Goal: Navigation & Orientation: Find specific page/section

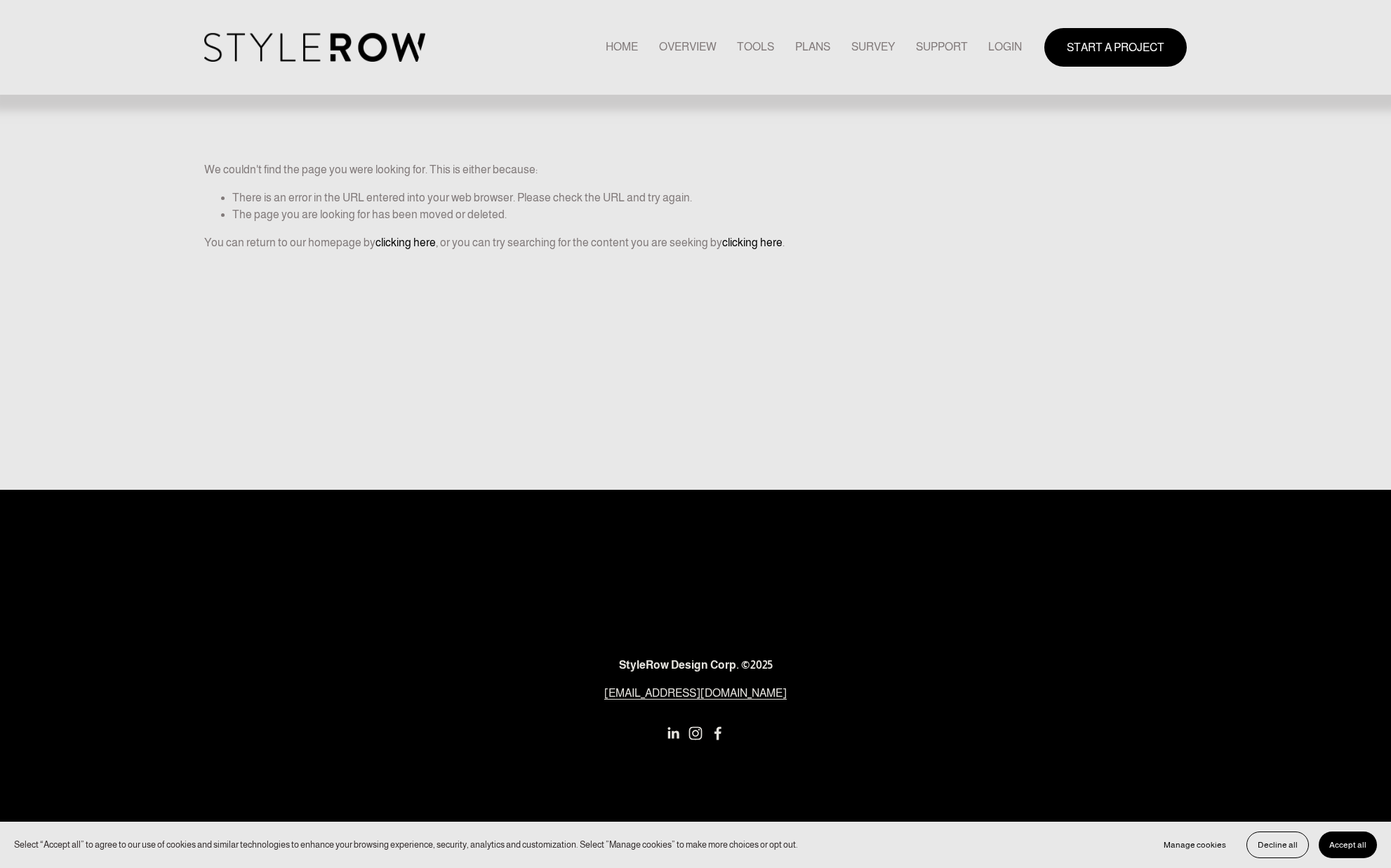
click at [989, 45] on link "LOGIN" at bounding box center [1005, 48] width 34 height 19
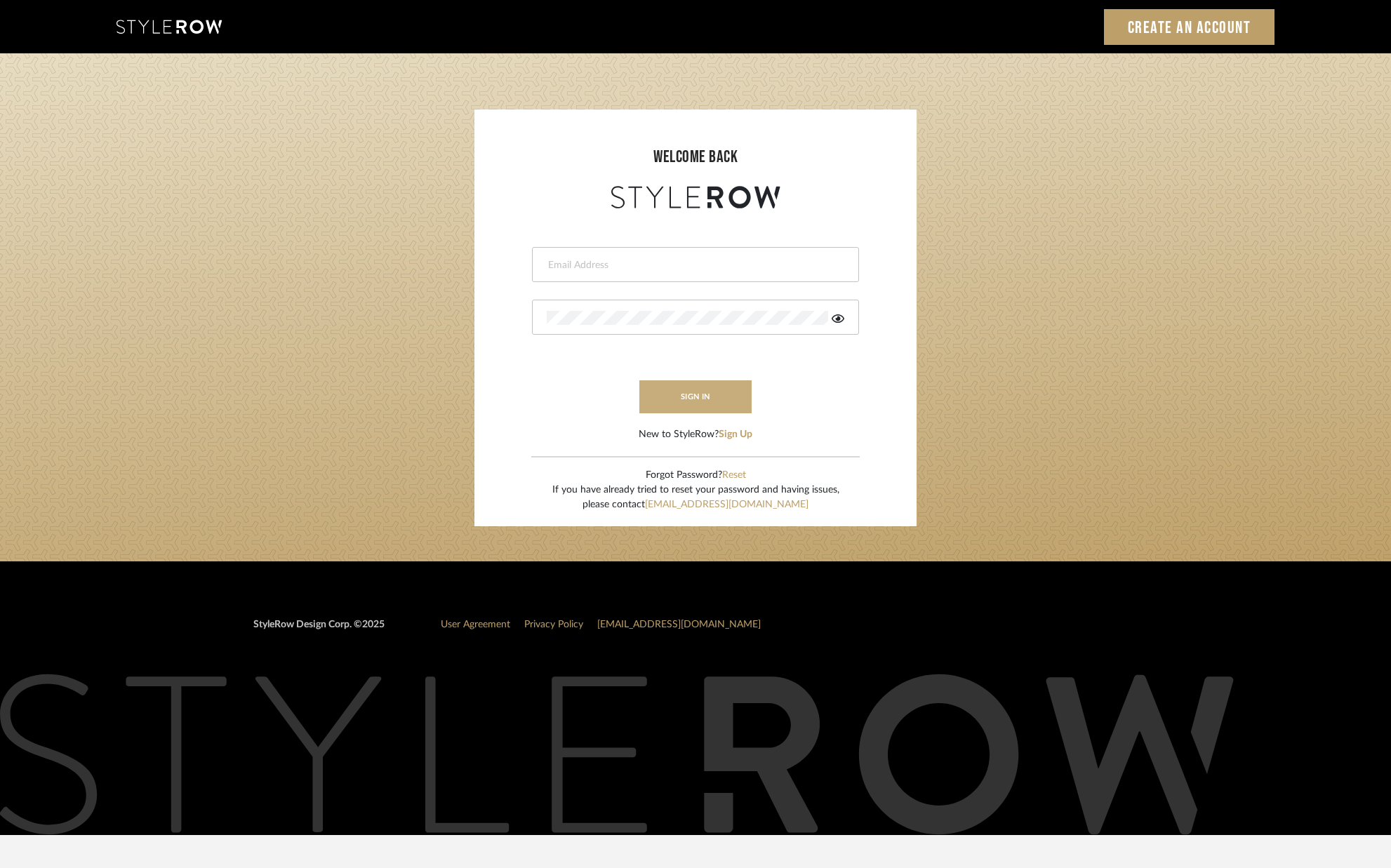
type input "alison@downeyinteriors.com"
click at [709, 393] on button "sign in" at bounding box center [696, 396] width 112 height 33
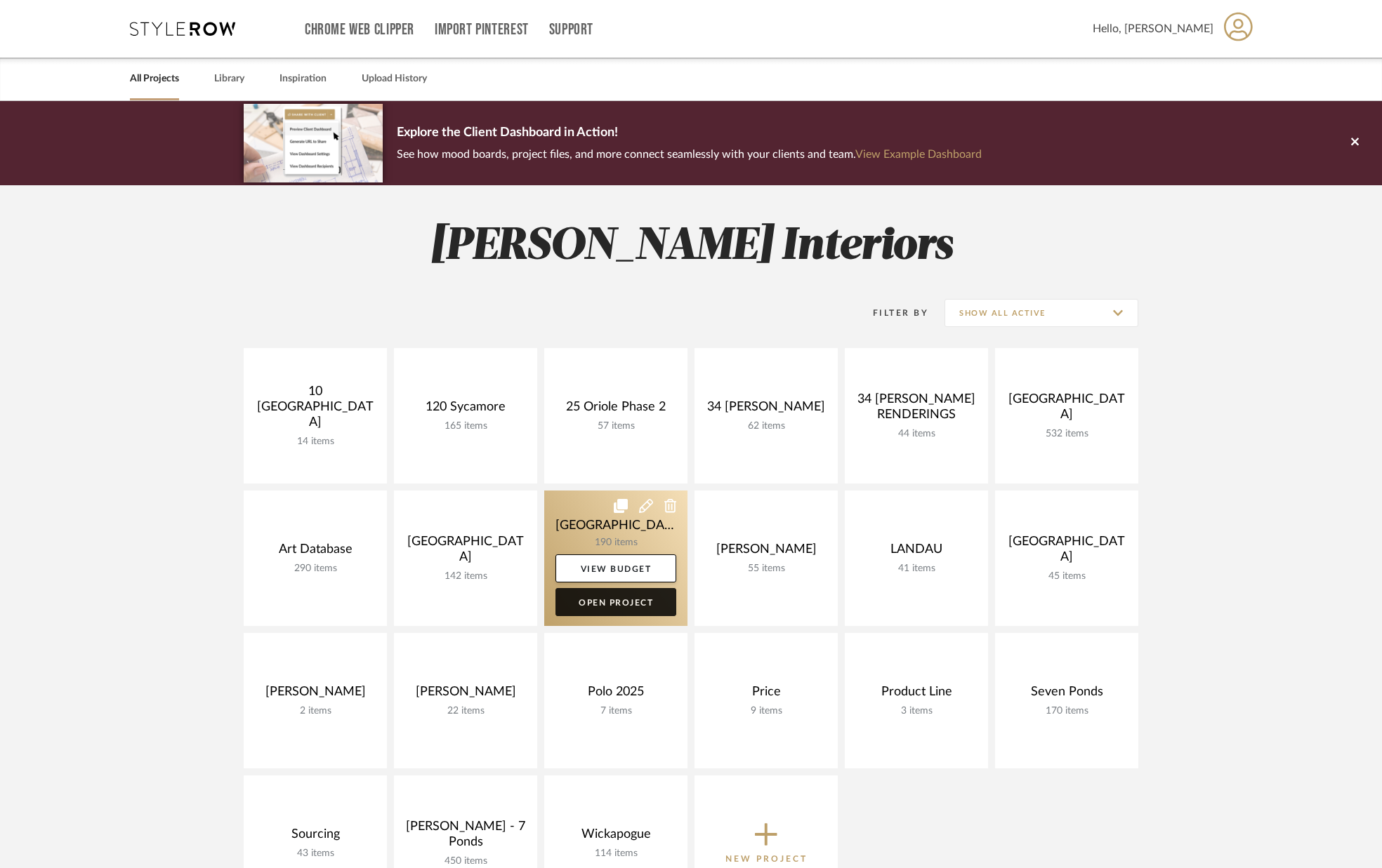
click at [635, 606] on link "Open Project" at bounding box center [616, 602] width 121 height 28
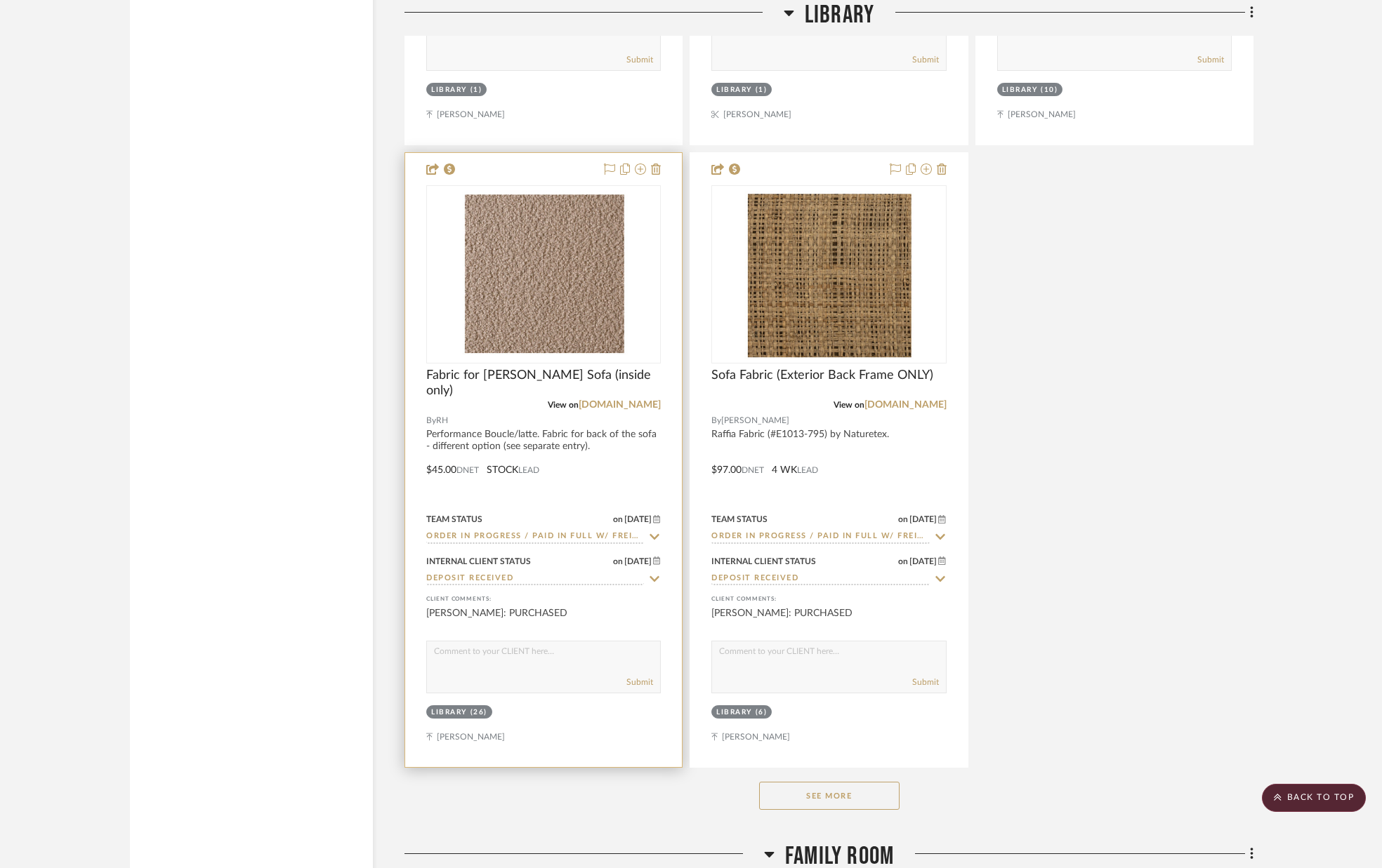
scroll to position [4777, 0]
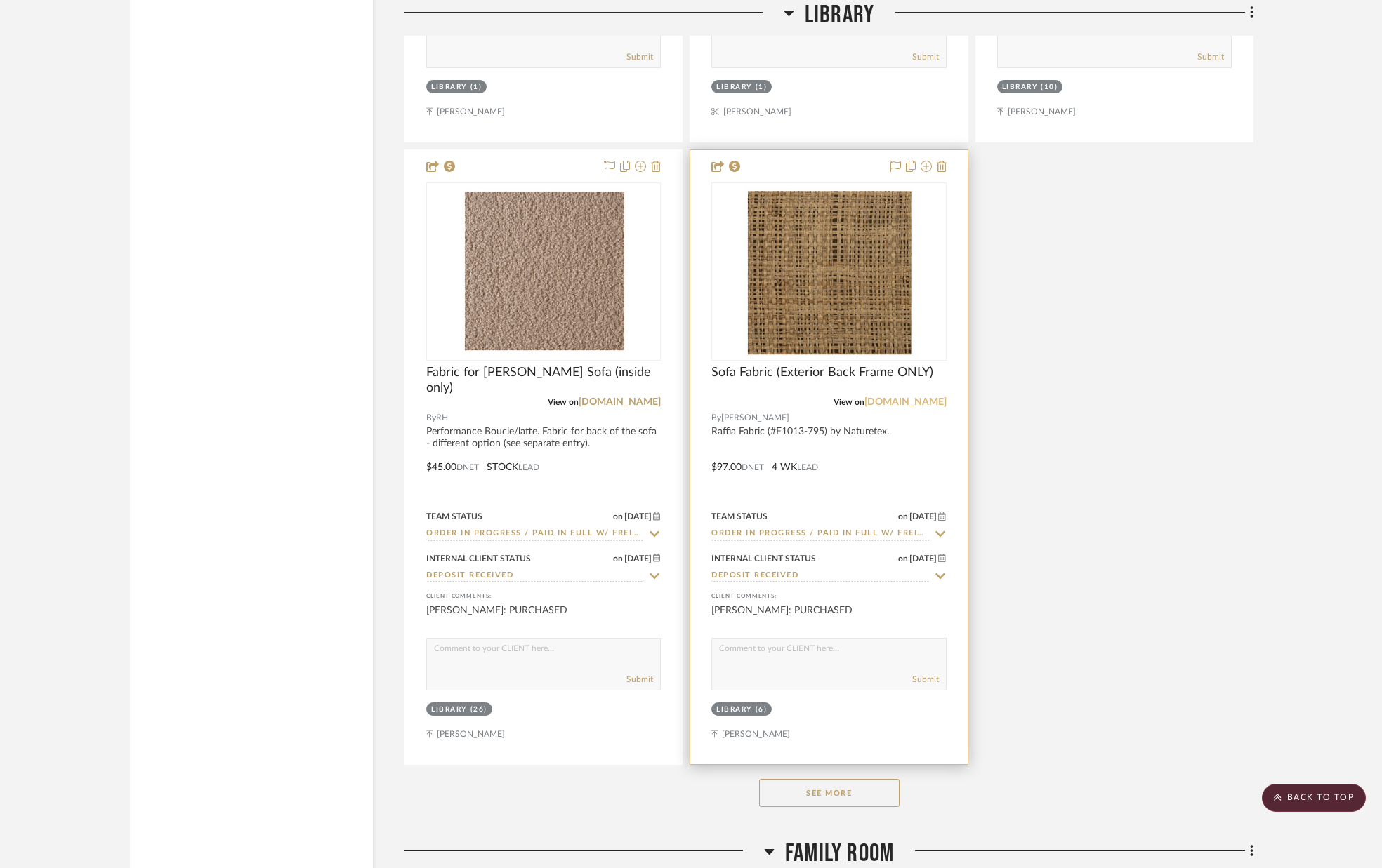
click at [912, 405] on link "naturtex.es" at bounding box center [905, 402] width 82 height 10
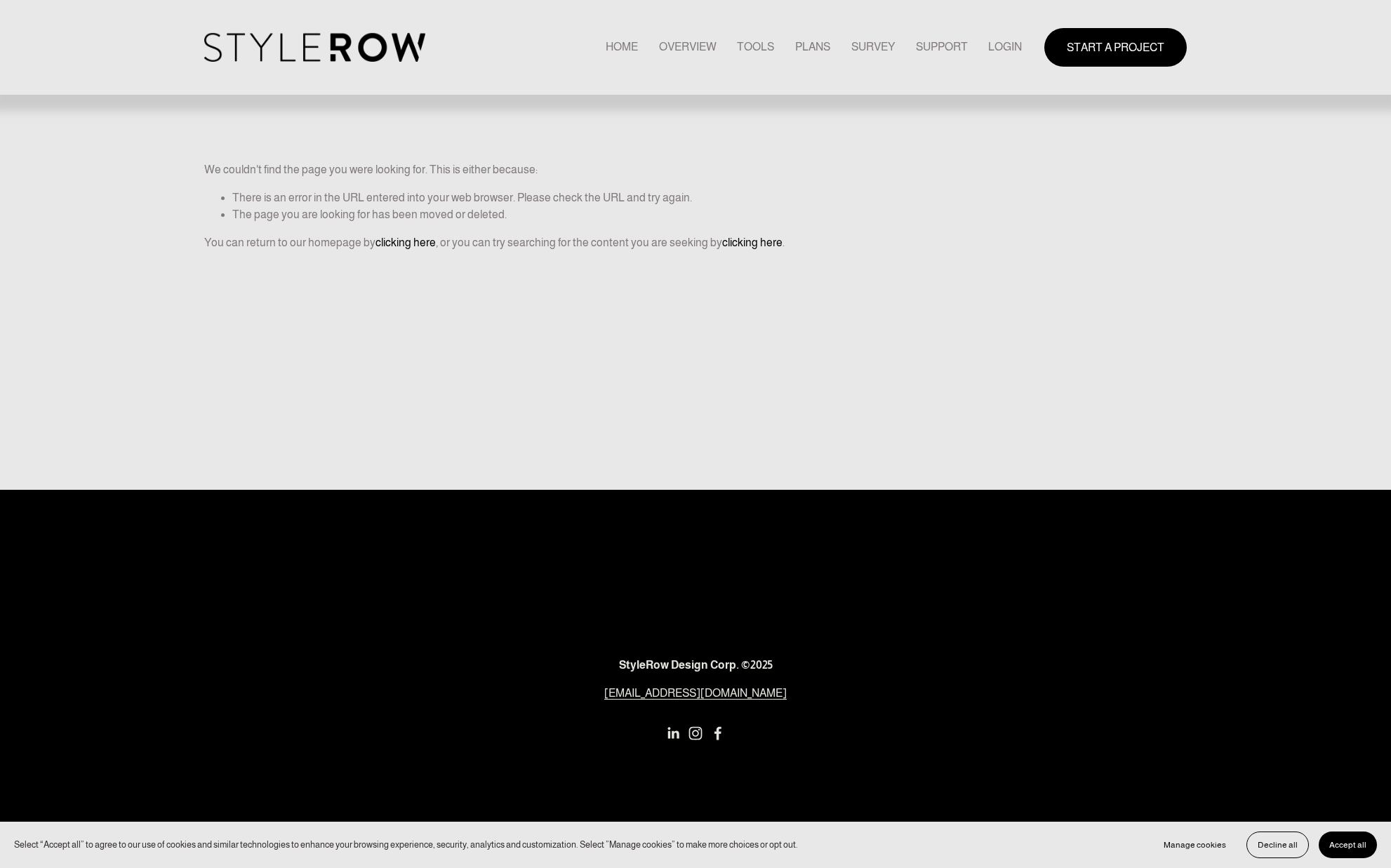
click at [1002, 49] on link "LOGIN" at bounding box center [1005, 48] width 34 height 19
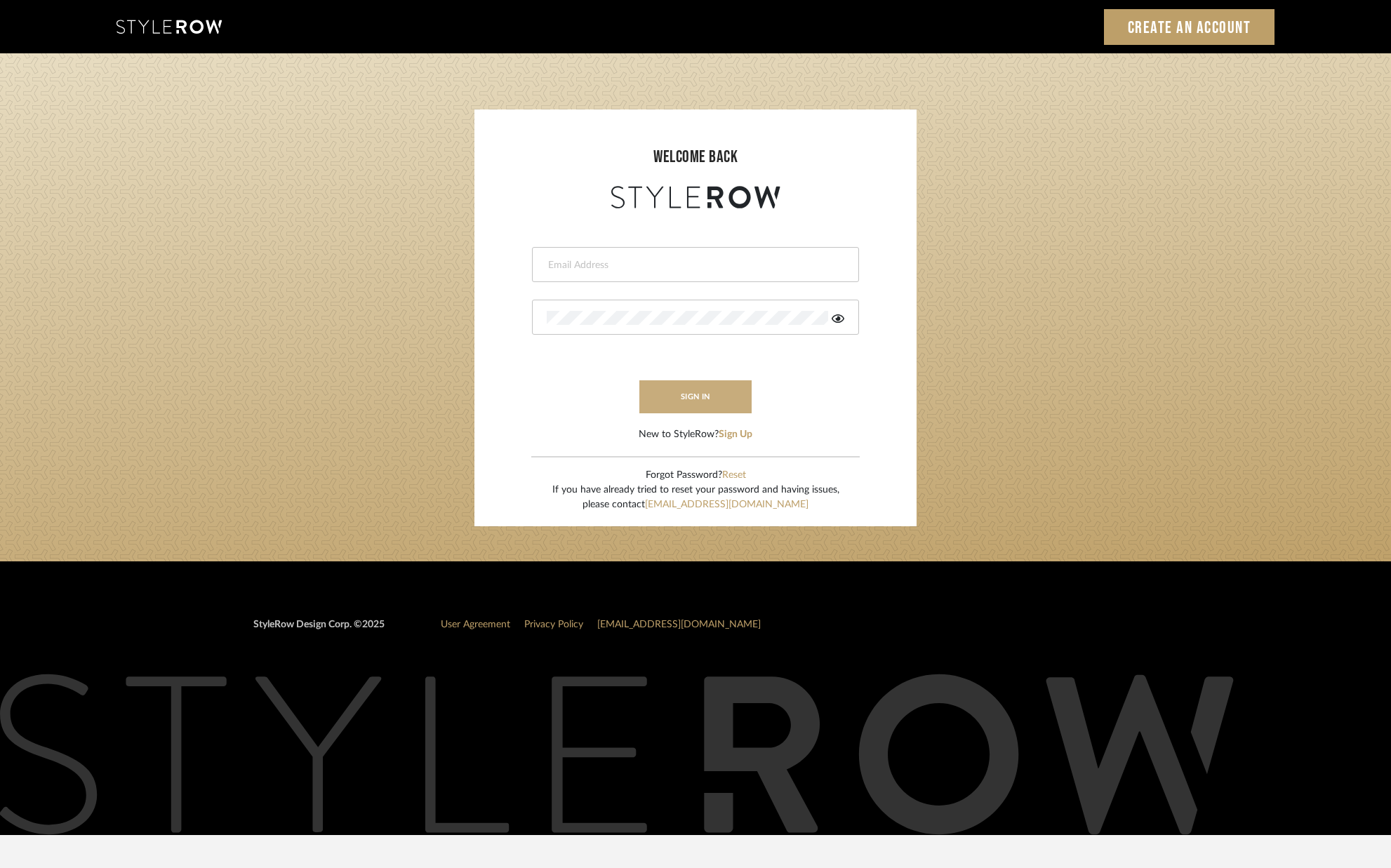
type input "[PERSON_NAME][EMAIL_ADDRESS][DOMAIN_NAME]"
click at [664, 388] on button "sign in" at bounding box center [696, 396] width 112 height 33
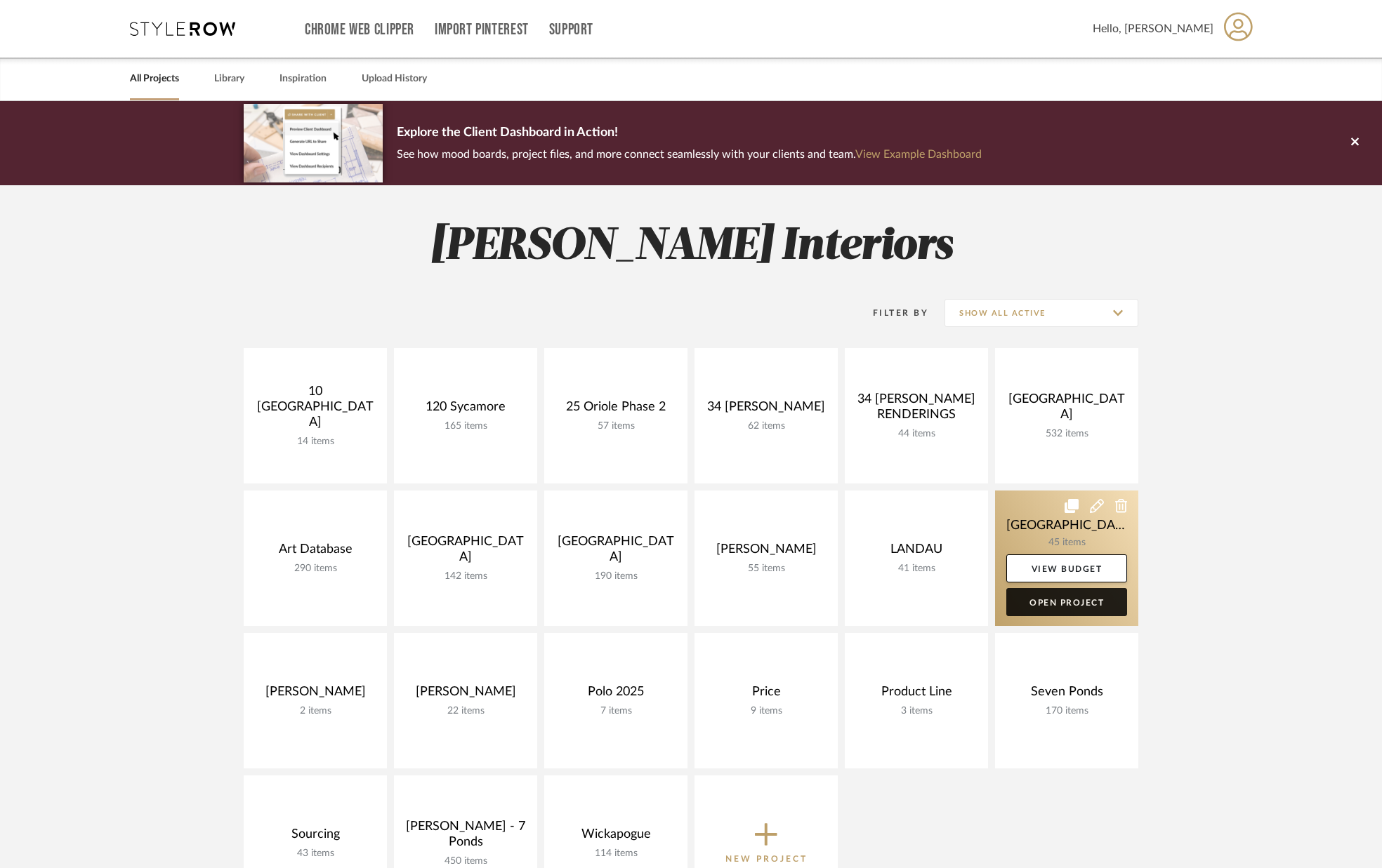
click at [1062, 604] on link "Open Project" at bounding box center [1067, 602] width 121 height 28
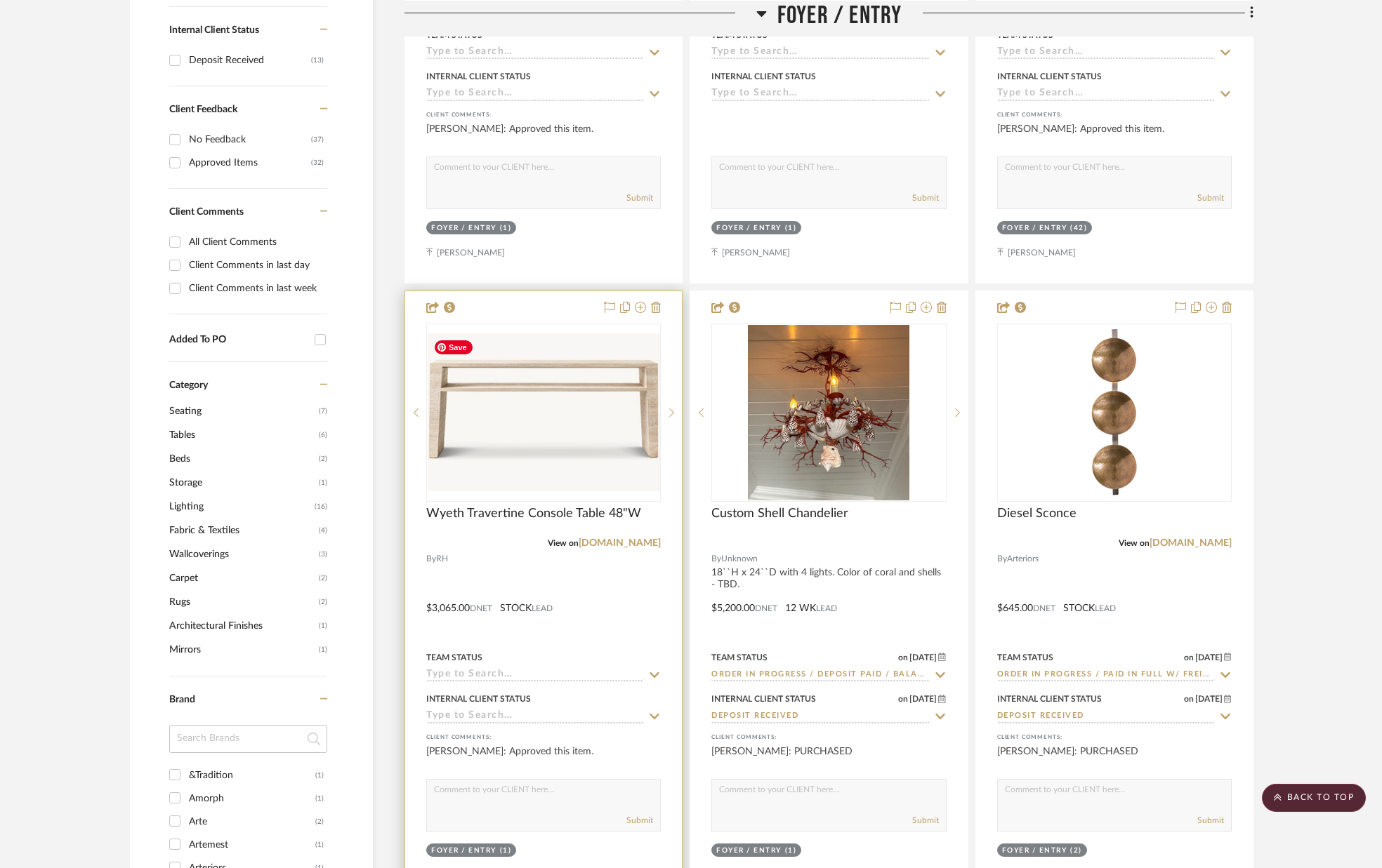
scroll to position [718, 0]
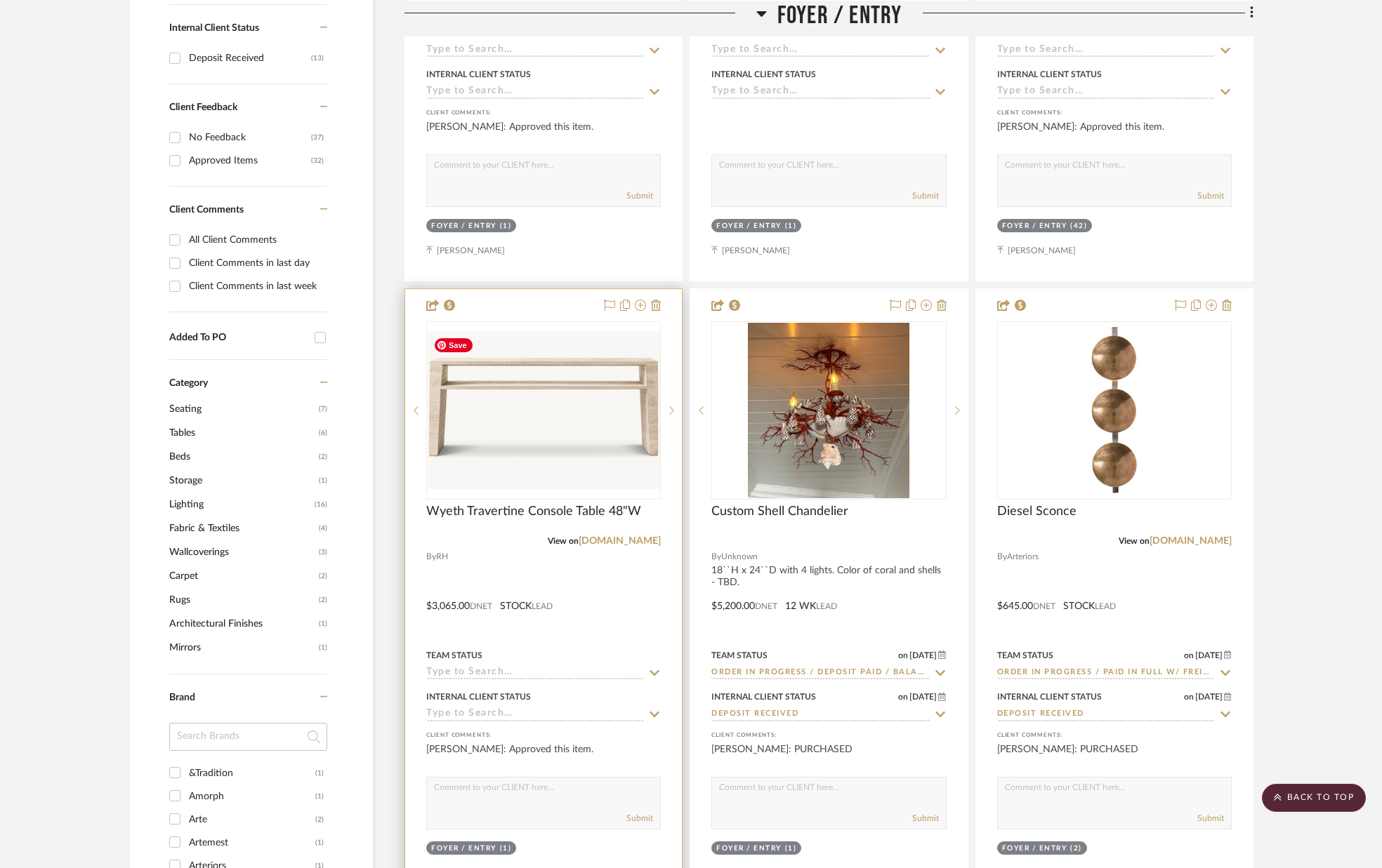
click at [560, 445] on img "0" at bounding box center [544, 410] width 231 height 158
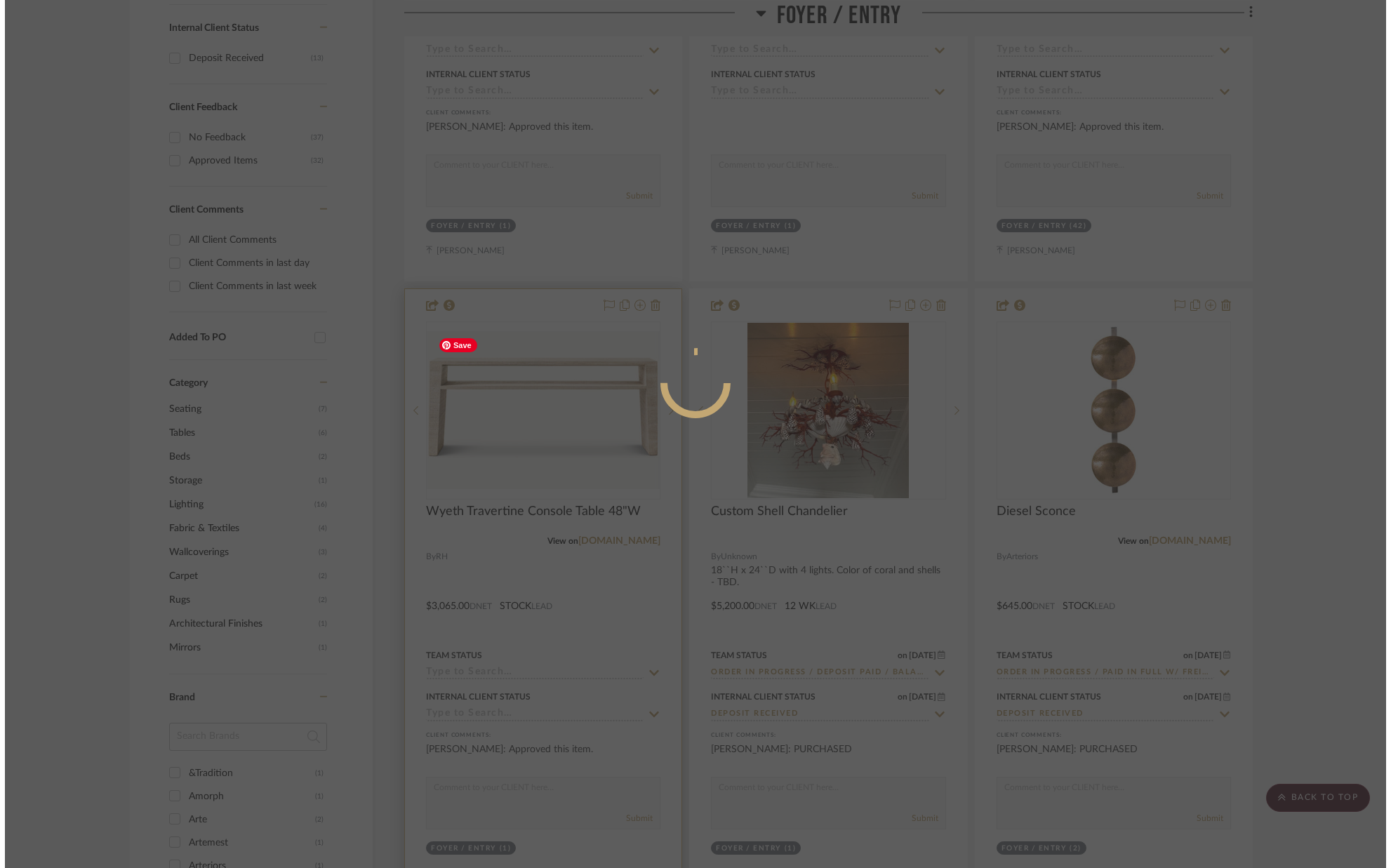
scroll to position [0, 0]
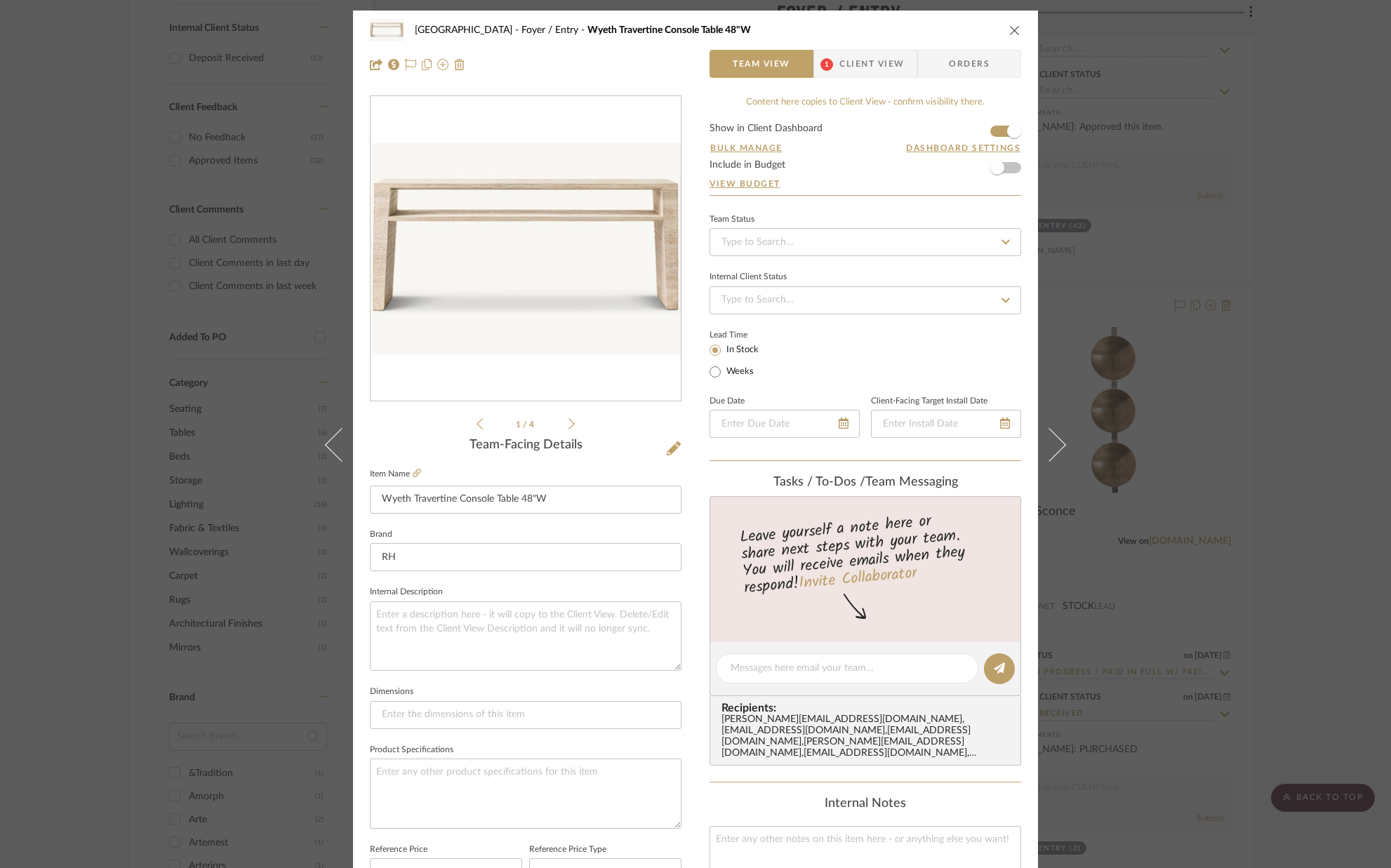
click at [1011, 28] on icon "close" at bounding box center [1015, 30] width 11 height 11
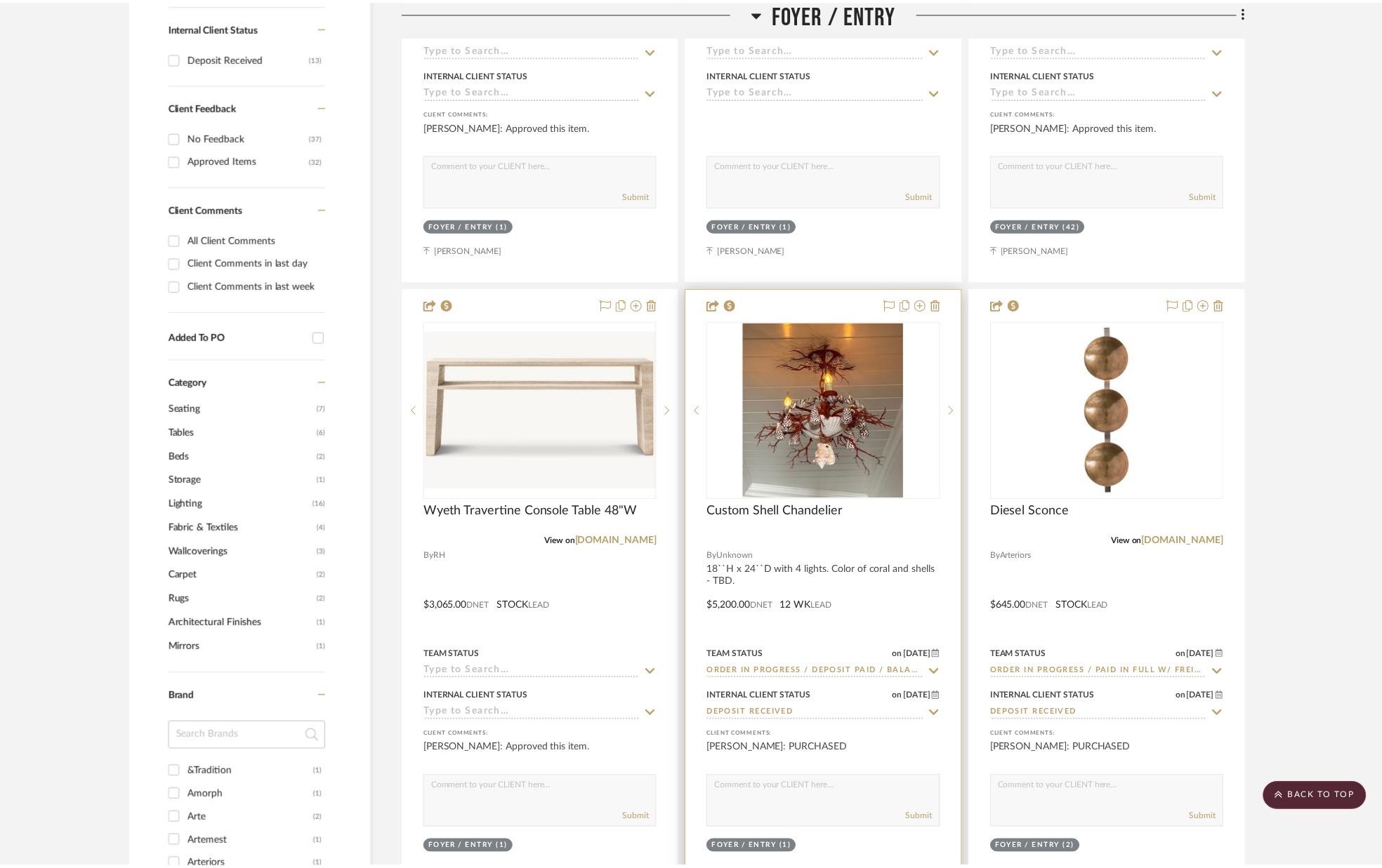
scroll to position [718, 0]
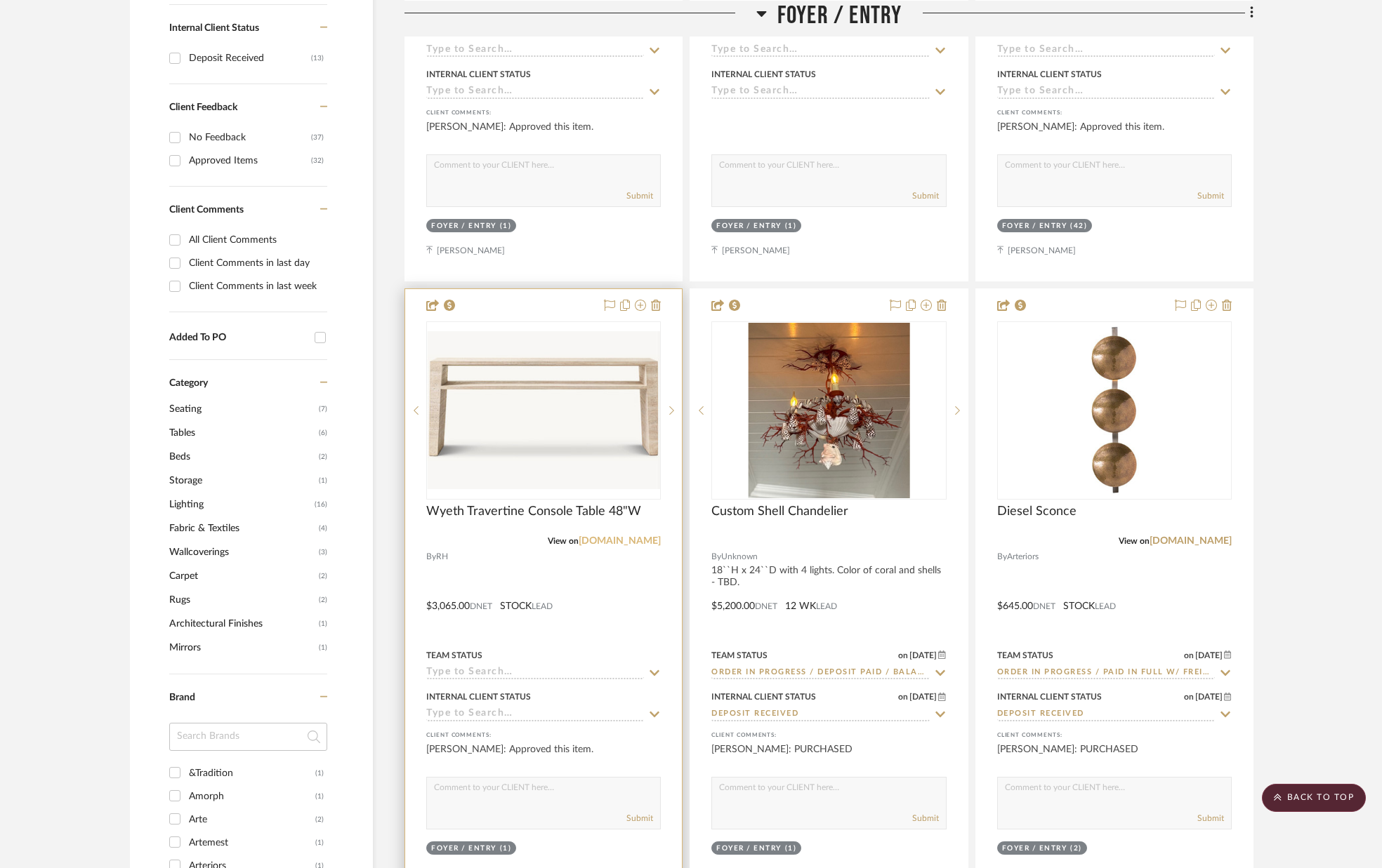
click at [638, 540] on link "[DOMAIN_NAME]" at bounding box center [619, 541] width 82 height 10
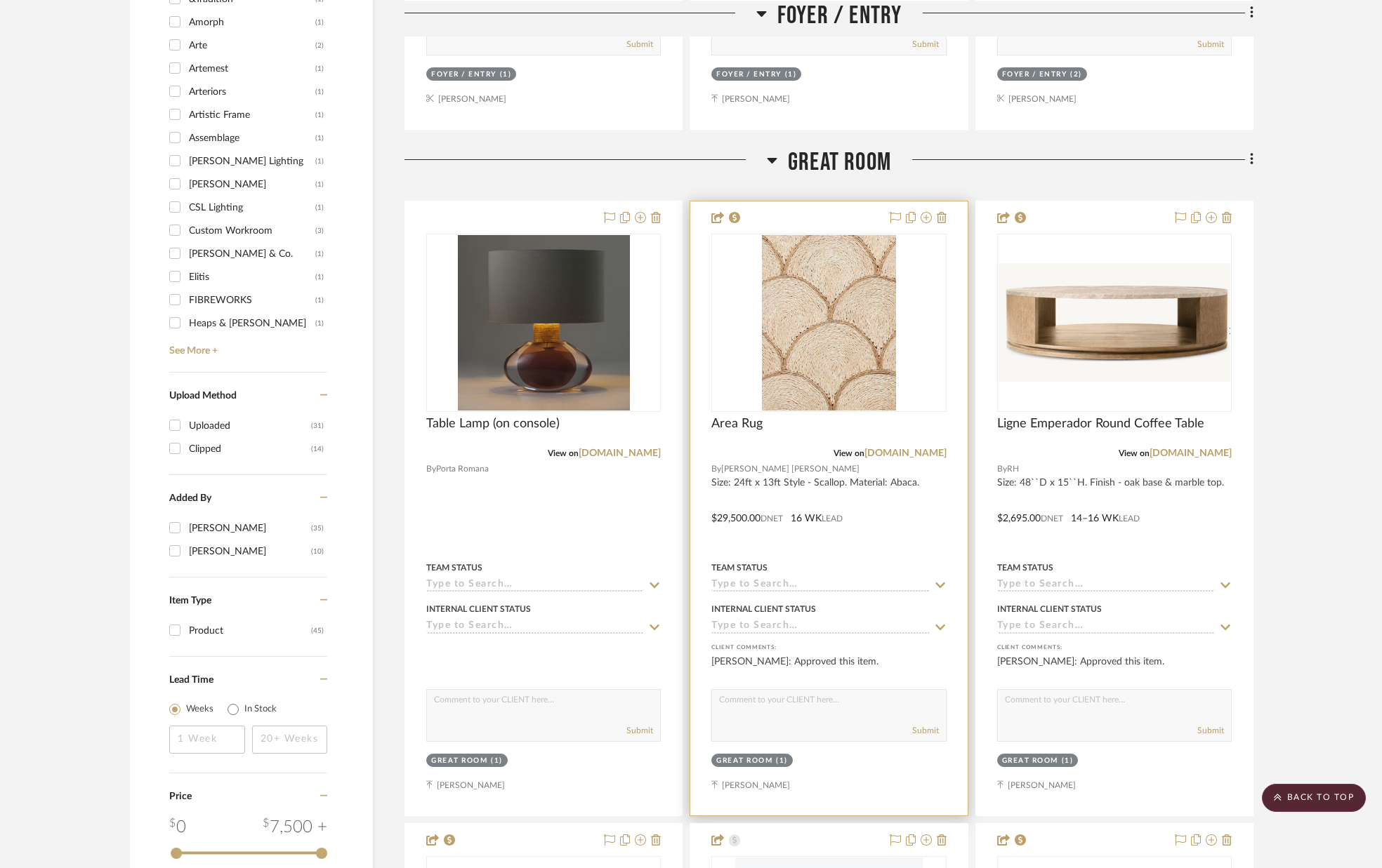
scroll to position [1479, 0]
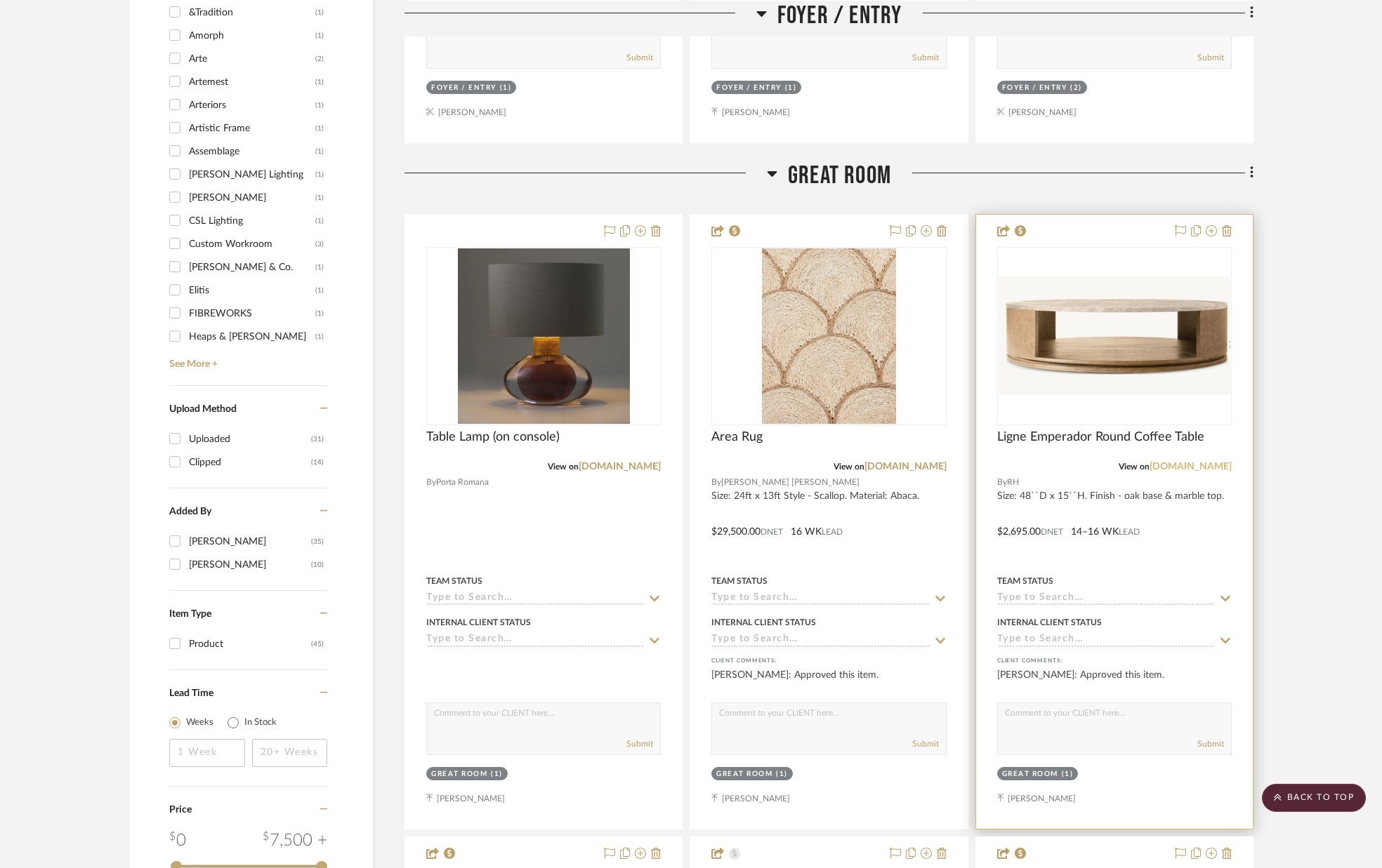
click at [1212, 466] on link "[DOMAIN_NAME]" at bounding box center [1191, 466] width 82 height 10
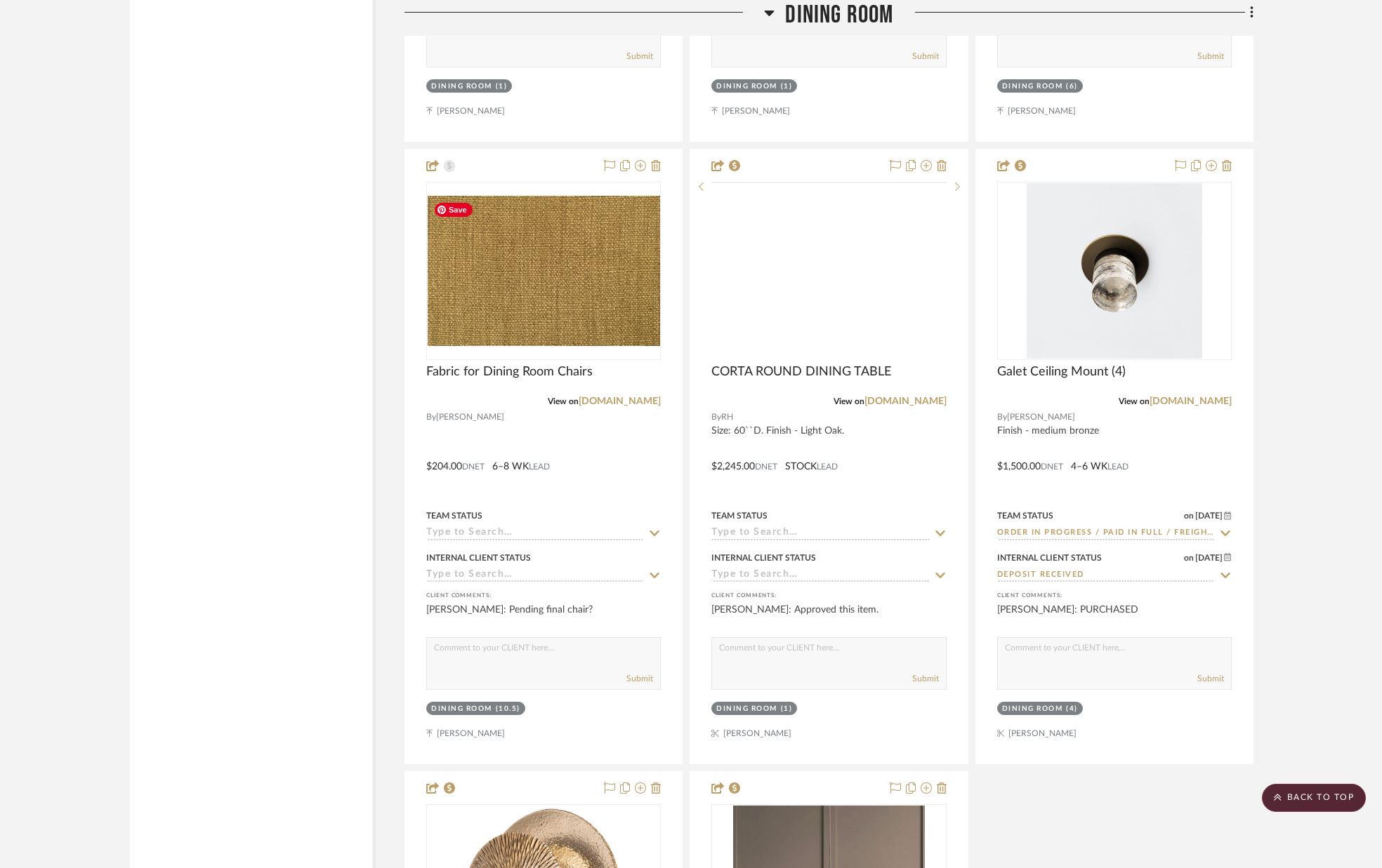
scroll to position [4155, 0]
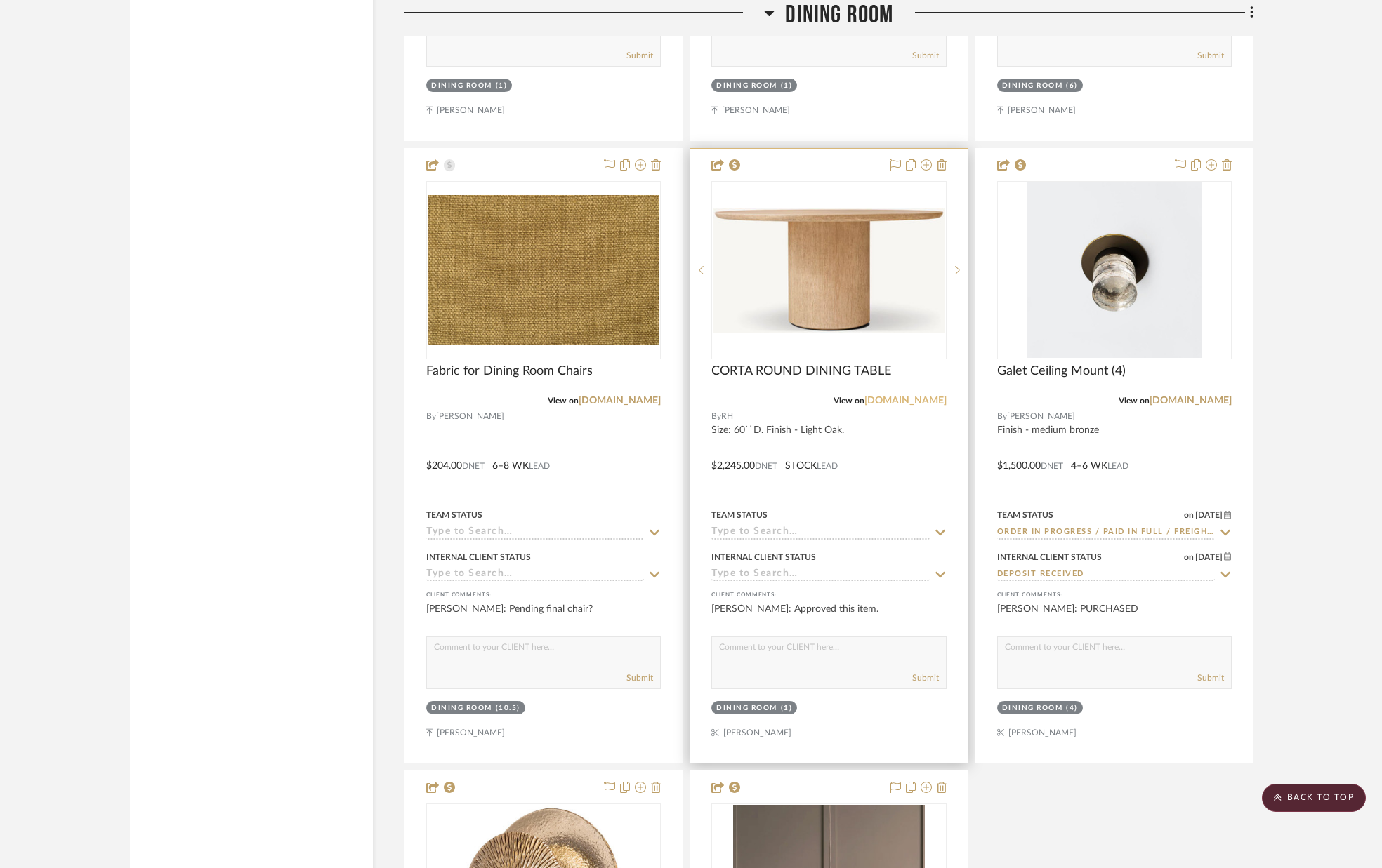
click at [928, 399] on link "[DOMAIN_NAME]" at bounding box center [905, 401] width 82 height 10
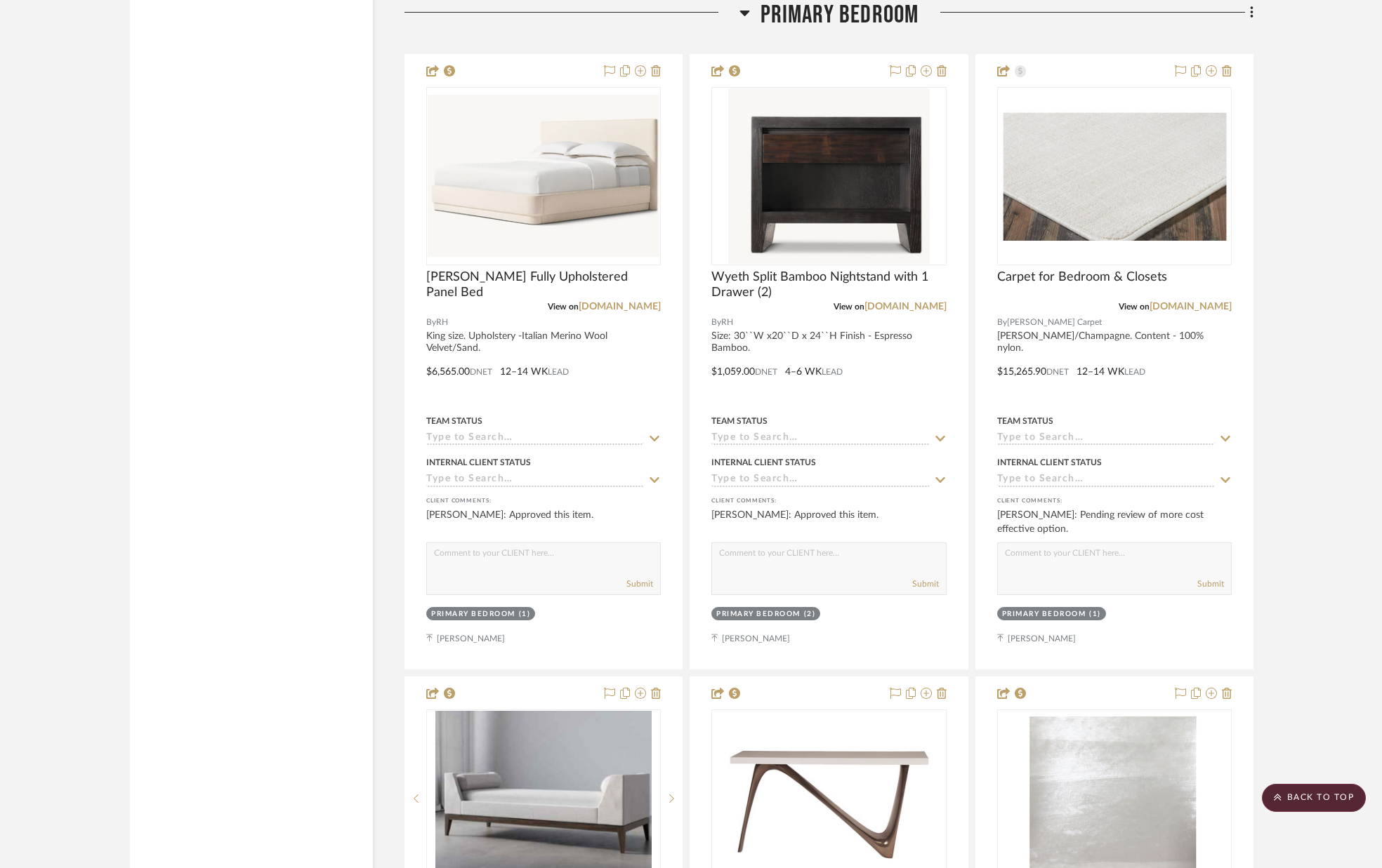
scroll to position [6451, 0]
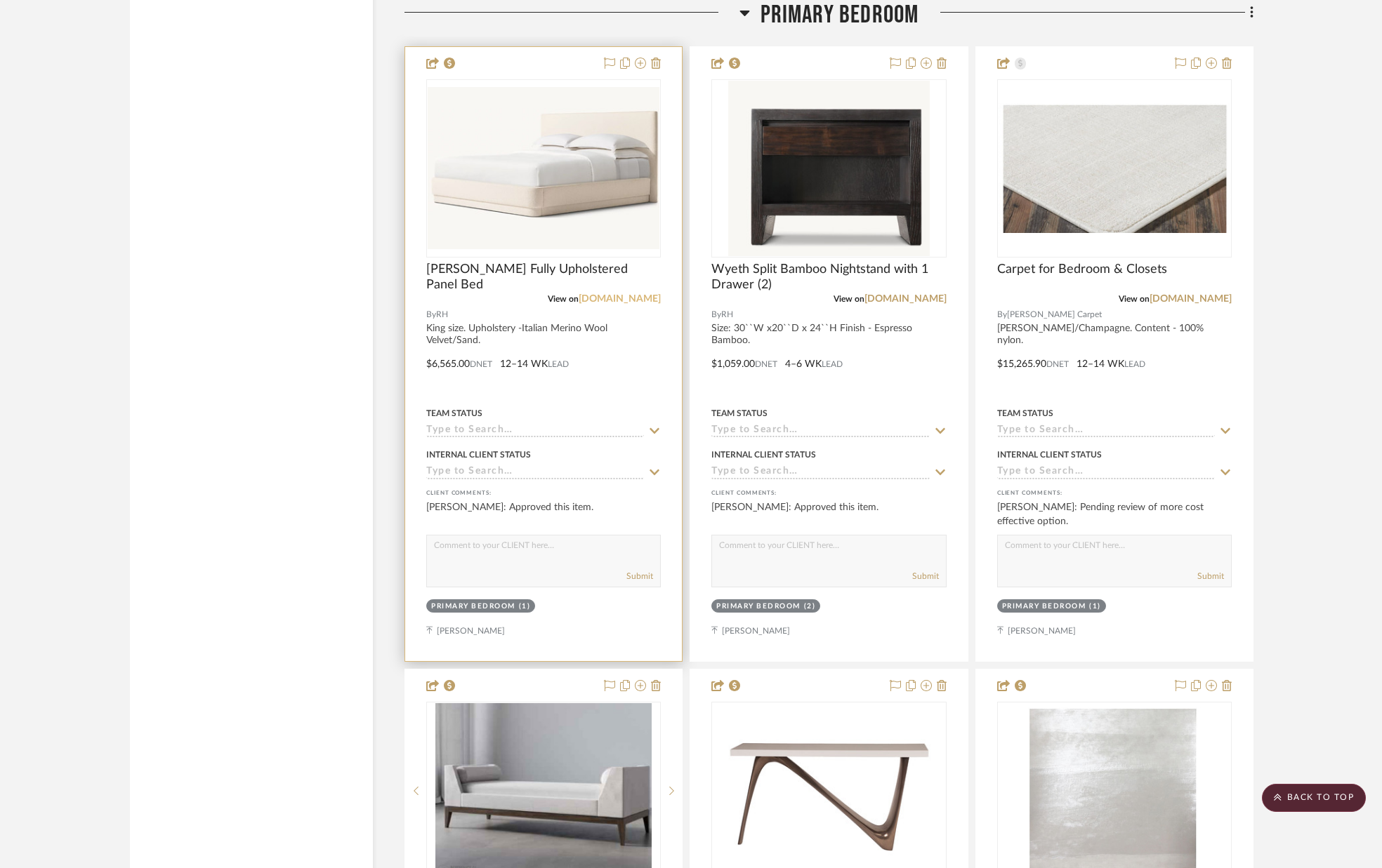
click at [652, 301] on link "[DOMAIN_NAME]" at bounding box center [619, 299] width 82 height 10
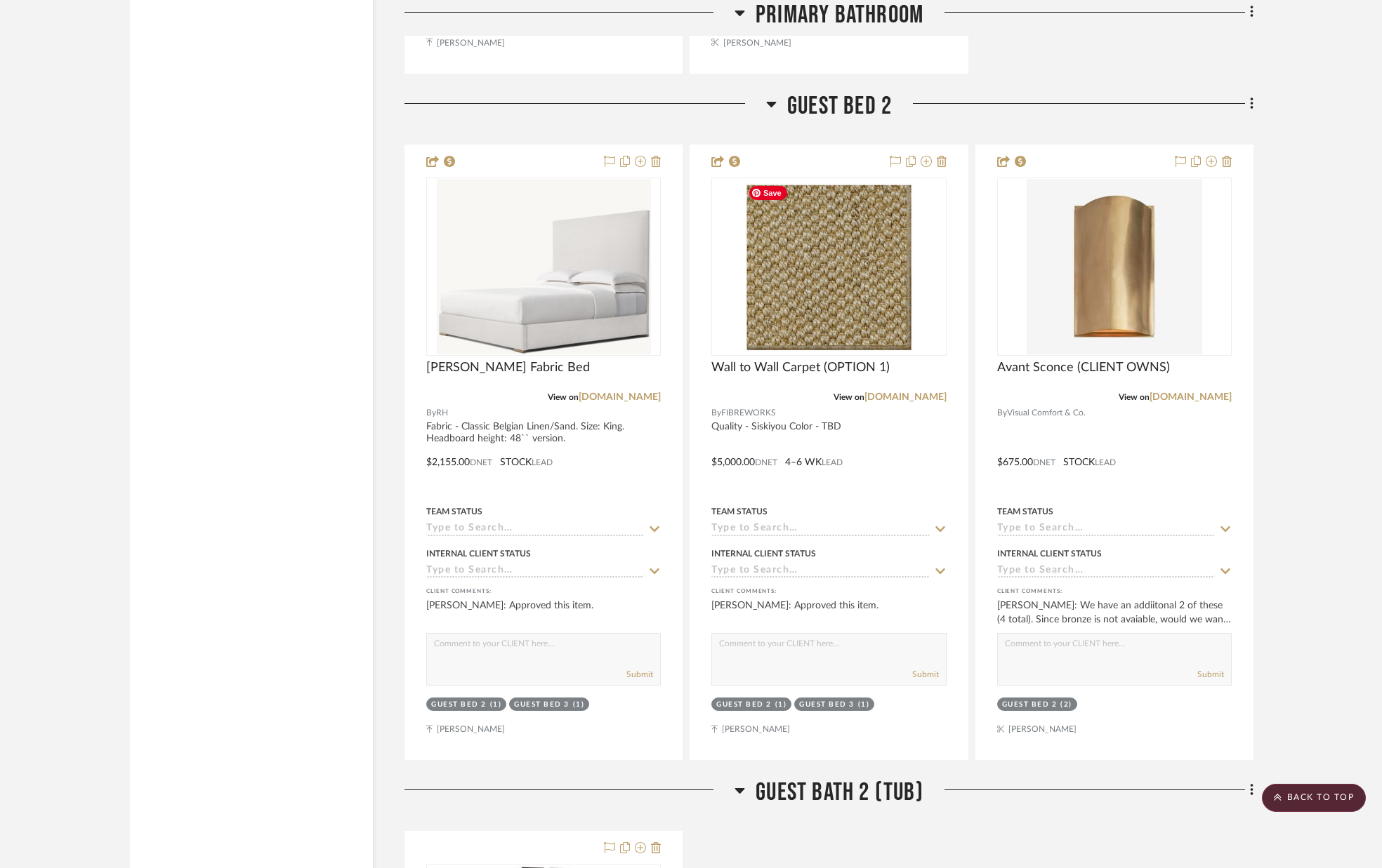
scroll to position [9067, 0]
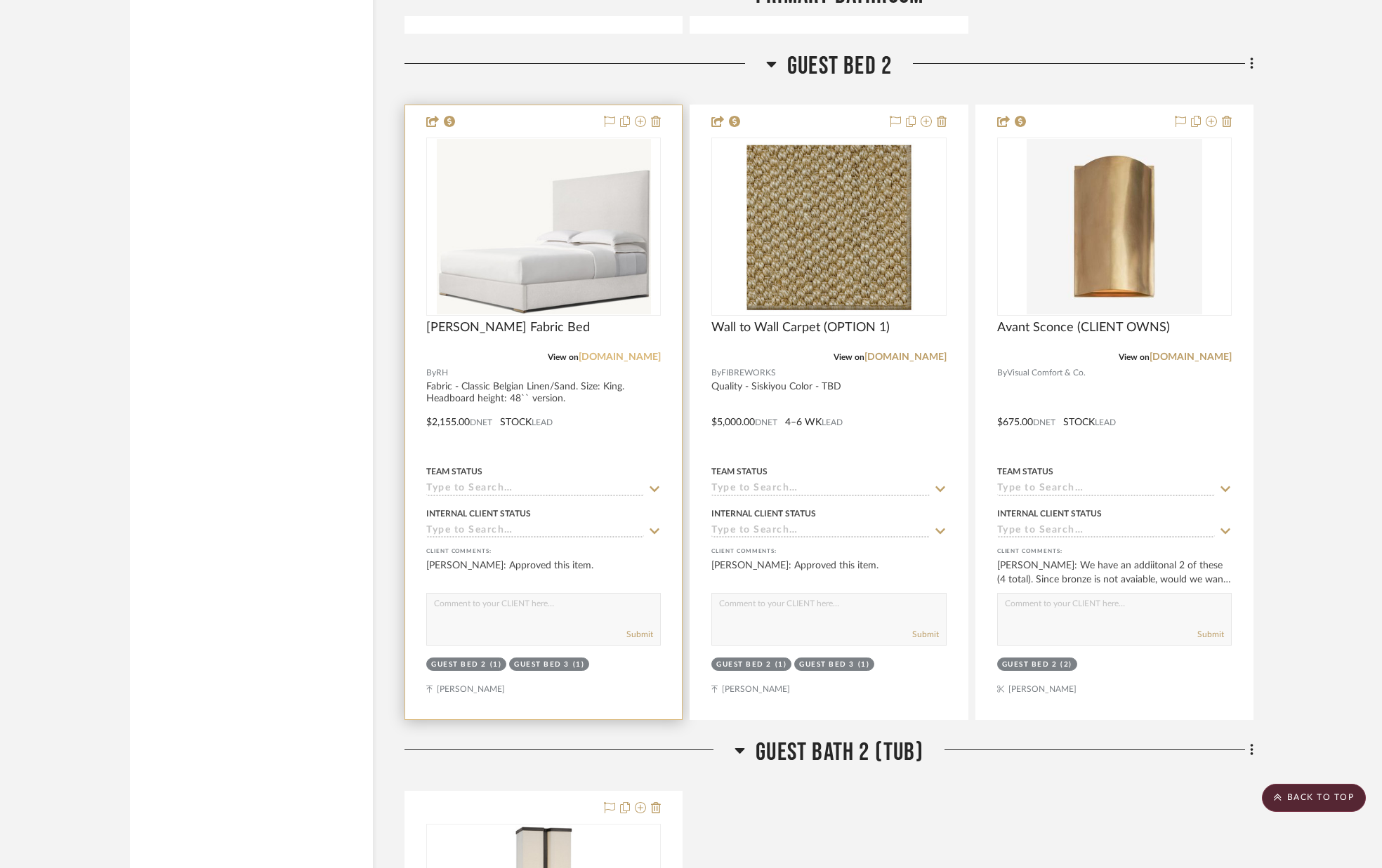
click at [644, 357] on link "[DOMAIN_NAME]" at bounding box center [619, 357] width 82 height 10
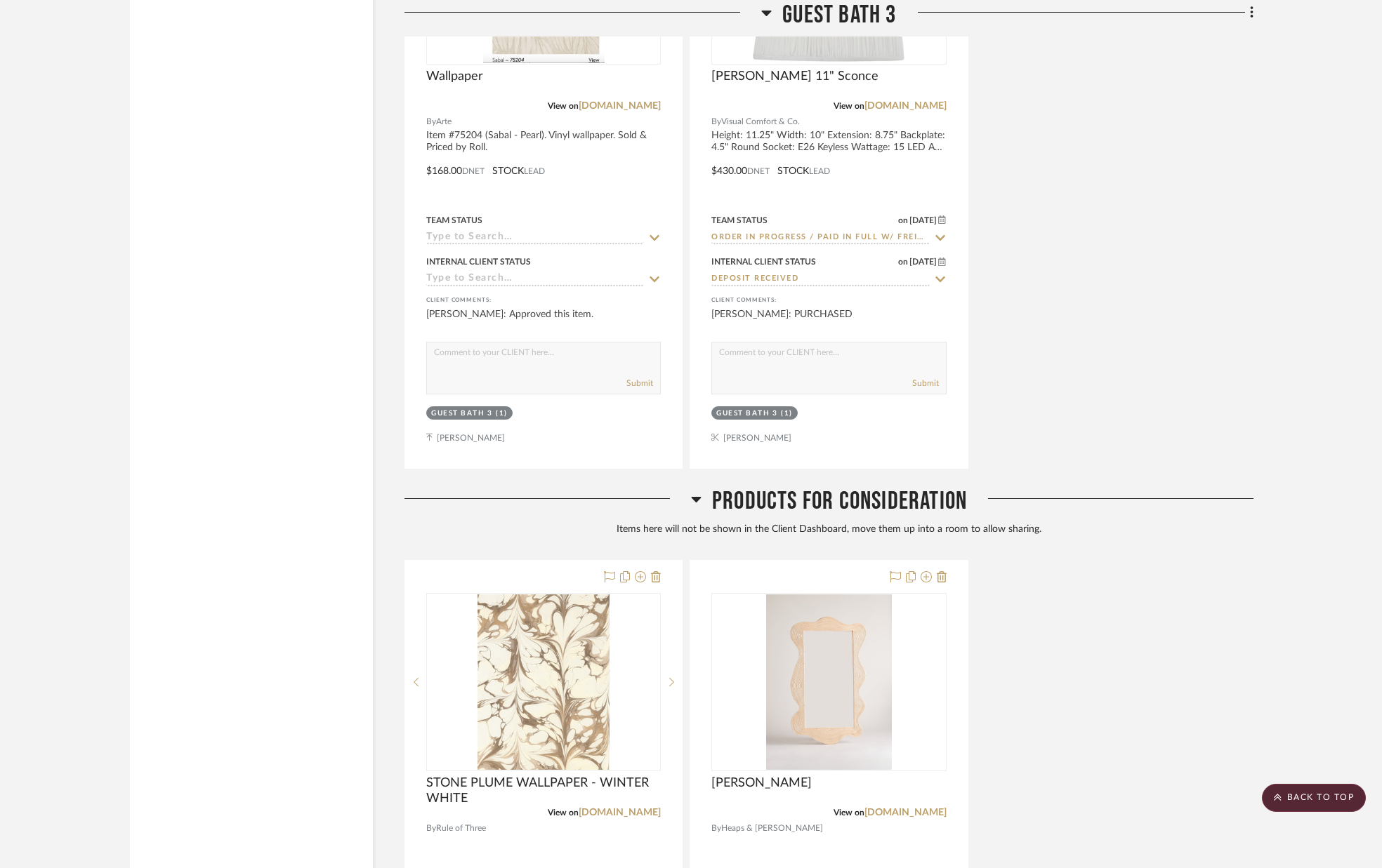
scroll to position [11381, 0]
